Goal: Information Seeking & Learning: Learn about a topic

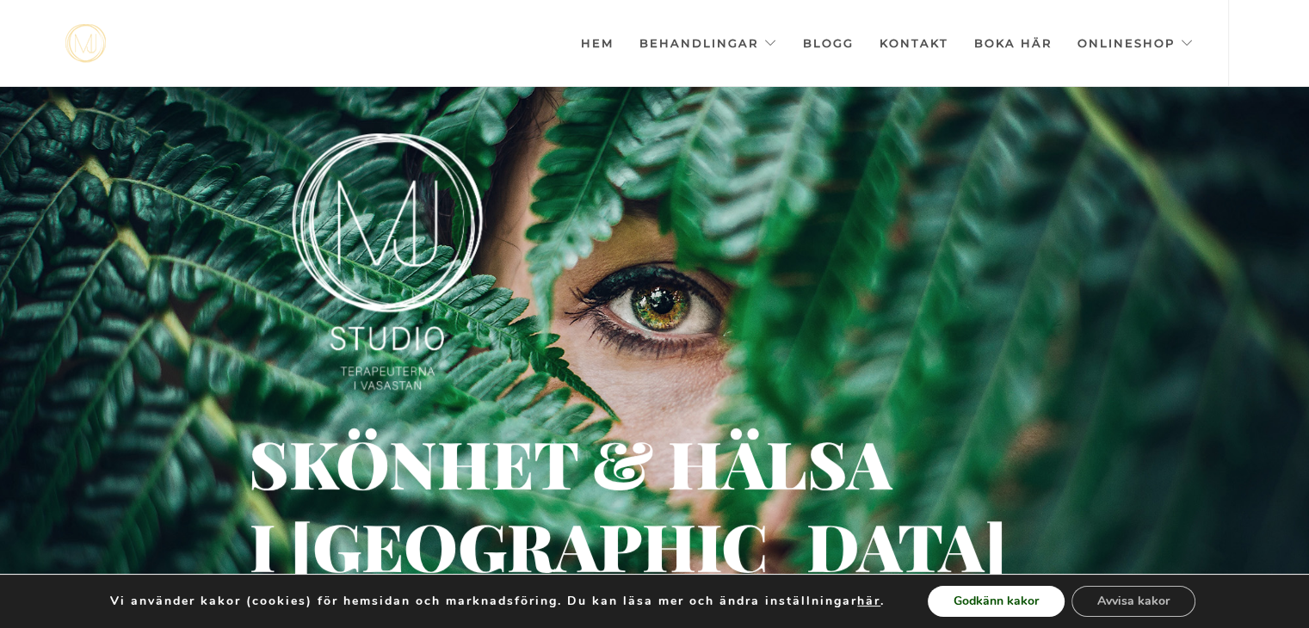
click at [984, 598] on button "Godkänn kakor" at bounding box center [996, 601] width 137 height 31
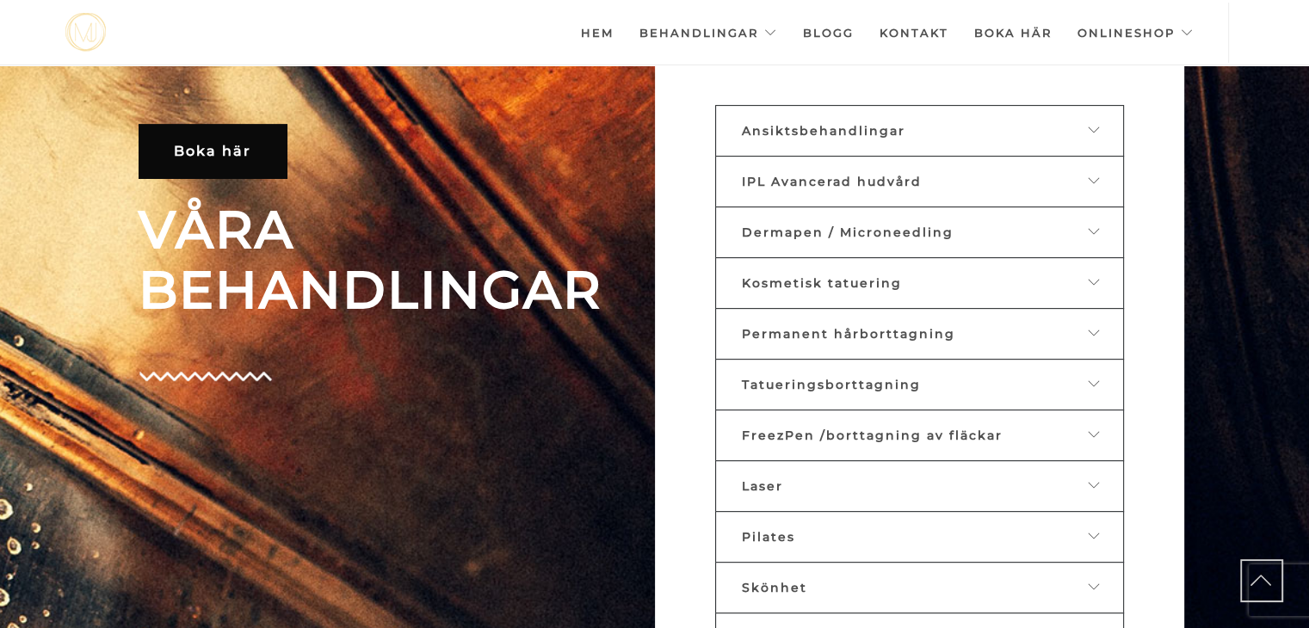
scroll to position [678, 0]
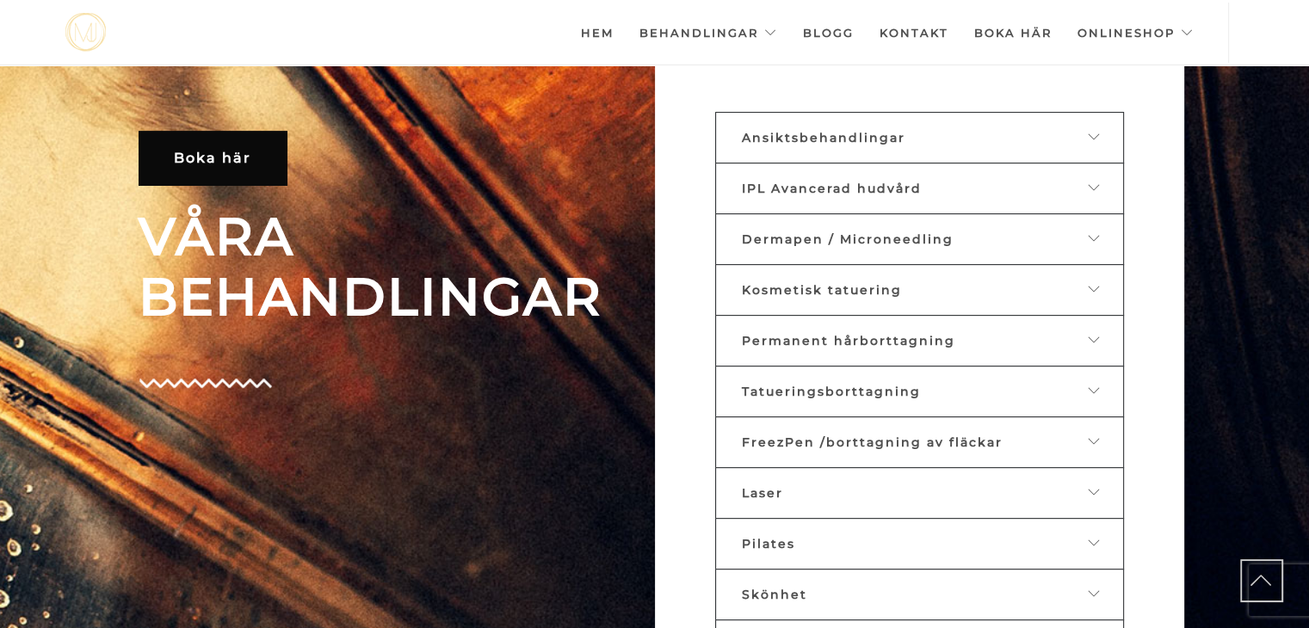
click at [925, 393] on link "Tatueringsborttagning" at bounding box center [919, 392] width 409 height 52
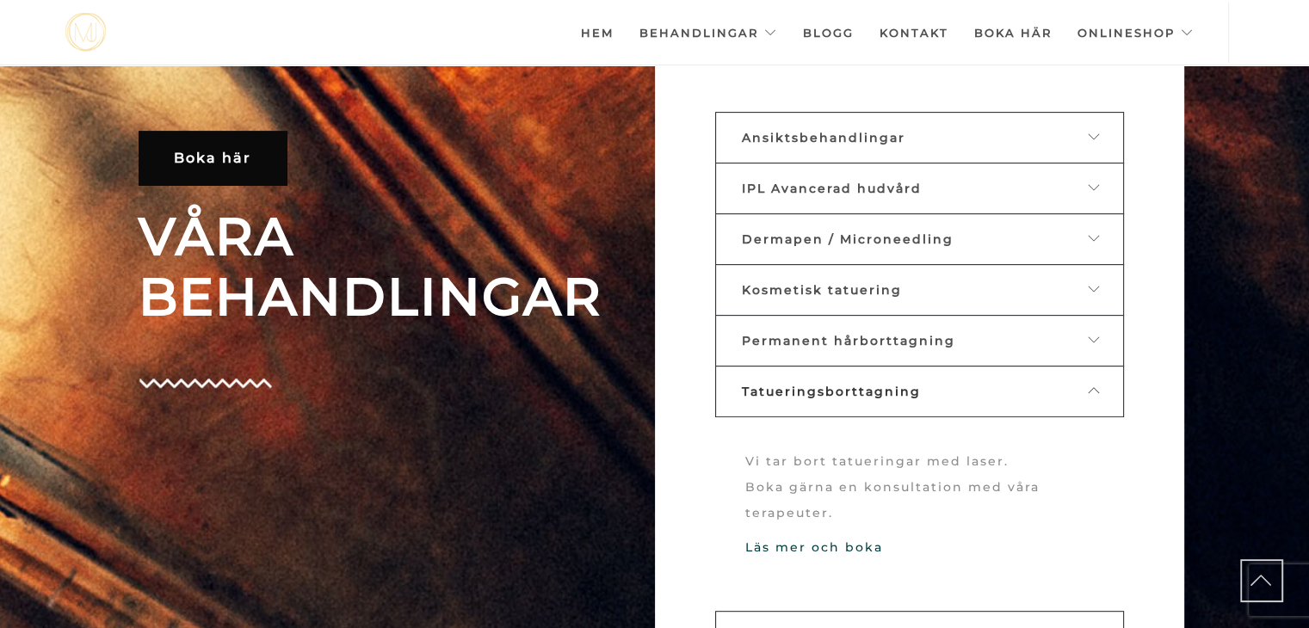
click at [613, 39] on link "Hem" at bounding box center [597, 33] width 33 height 60
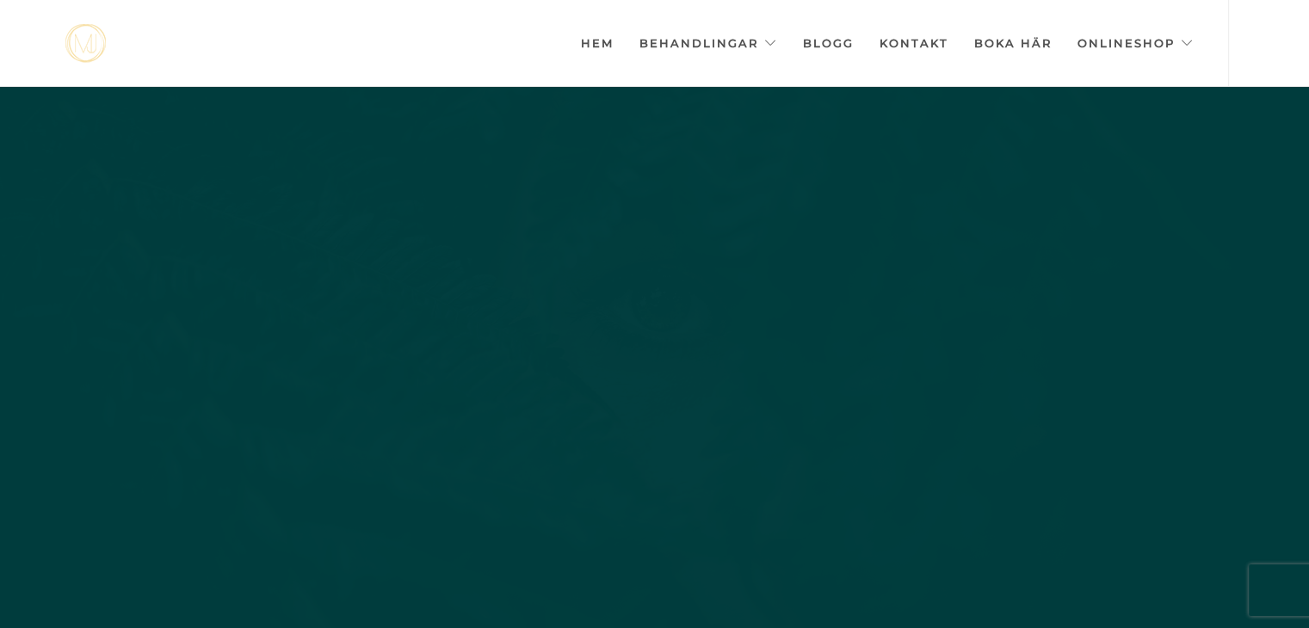
scroll to position [0, -8603]
